Goal: Obtain resource: Download file/media

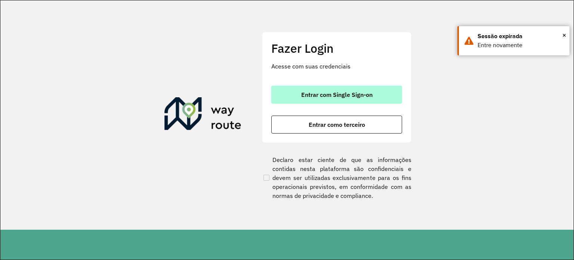
drag, startPoint x: 0, startPoint y: 0, endPoint x: 344, endPoint y: 94, distance: 356.2
click at [344, 94] on span "Entrar com Single Sign-on" at bounding box center [336, 95] width 71 height 6
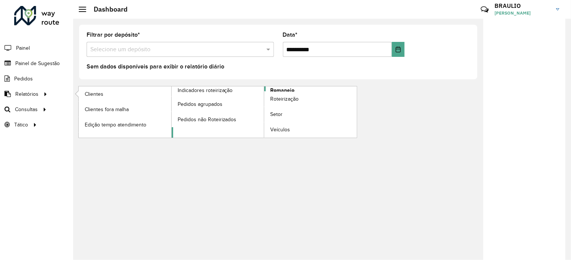
click at [280, 90] on span "Romaneio" at bounding box center [282, 90] width 24 height 8
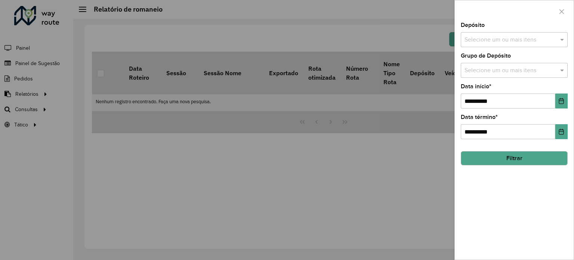
click at [483, 31] on div "Depósito Selecione um ou mais itens" at bounding box center [514, 34] width 107 height 25
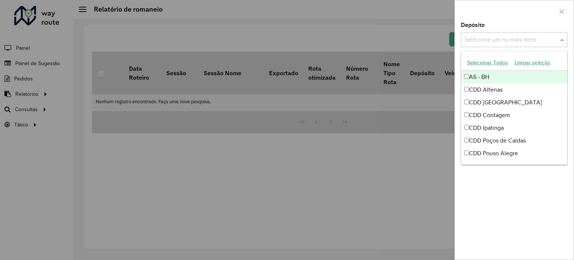
click at [502, 40] on input "text" at bounding box center [510, 39] width 96 height 9
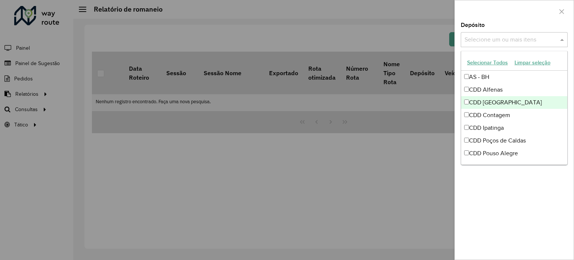
click at [491, 102] on div "CDD [GEOGRAPHIC_DATA]" at bounding box center [514, 102] width 106 height 13
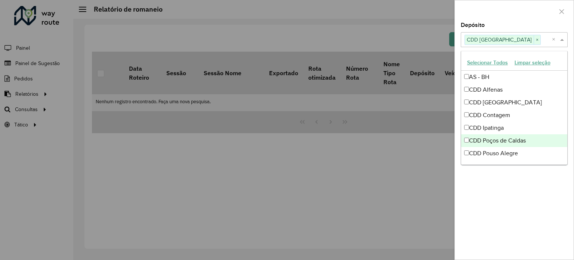
click at [491, 231] on div "**********" at bounding box center [514, 140] width 119 height 237
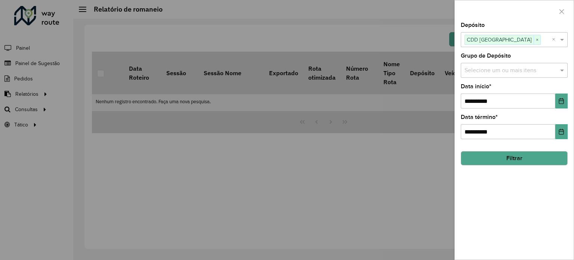
click at [520, 161] on button "Filtrar" at bounding box center [514, 158] width 107 height 14
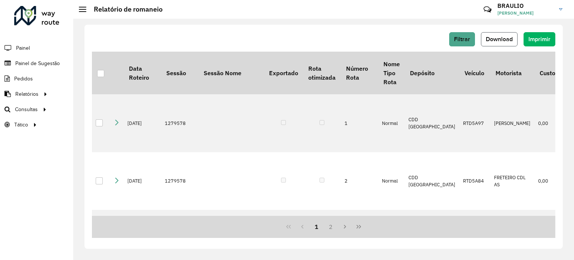
click at [501, 32] on button "Download" at bounding box center [499, 39] width 37 height 14
